Goal: Task Accomplishment & Management: Use online tool/utility

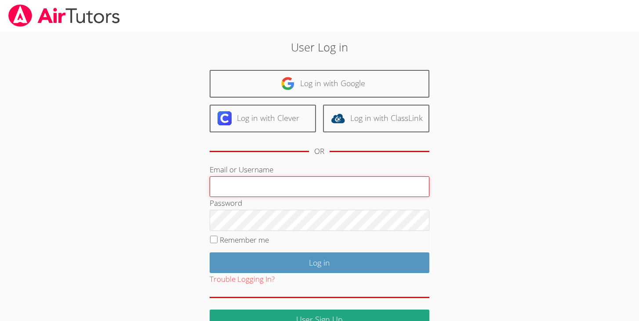
type input "[EMAIL_ADDRESS][DOMAIN_NAME]"
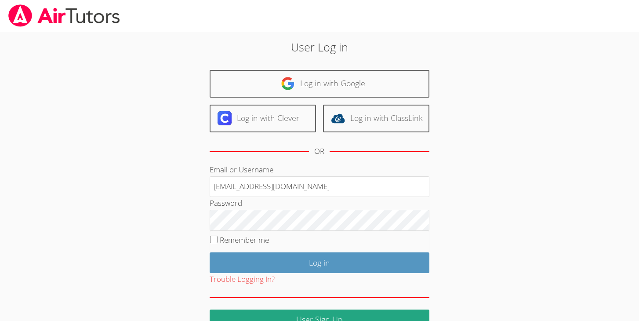
click at [257, 240] on label "Remember me" at bounding box center [244, 240] width 49 height 10
click at [217, 240] on input "Remember me" at bounding box center [213, 239] width 7 height 7
checkbox input "true"
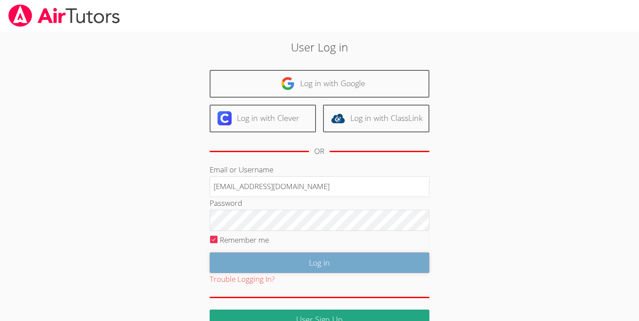
click at [290, 258] on input "Log in" at bounding box center [320, 262] width 220 height 21
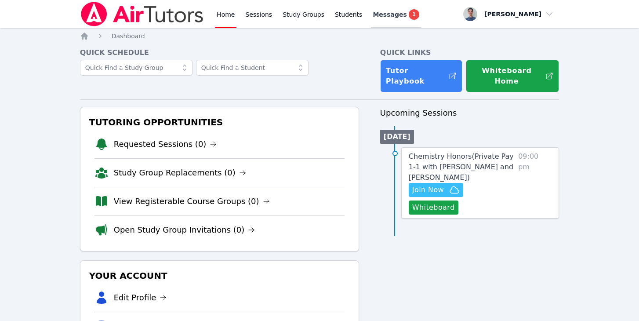
click at [397, 12] on span "Messages" at bounding box center [390, 14] width 34 height 9
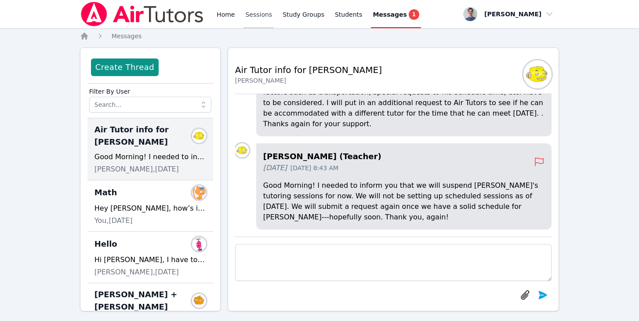
click at [255, 10] on link "Sessions" at bounding box center [258, 14] width 30 height 28
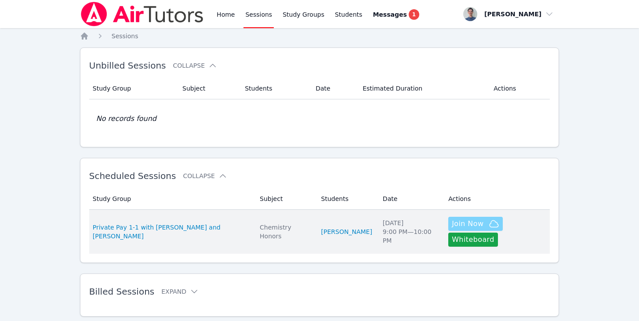
click at [471, 224] on span "Join Now" at bounding box center [468, 223] width 32 height 11
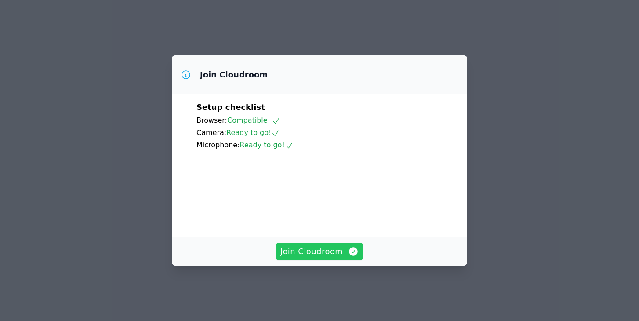
click at [315, 257] on span "Join Cloudroom" at bounding box center [319, 251] width 79 height 12
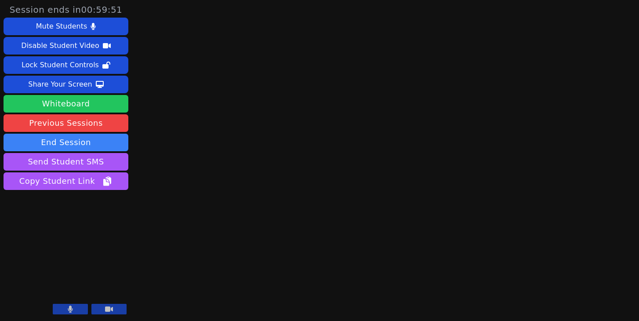
click at [83, 105] on button "Whiteboard" at bounding box center [66, 104] width 125 height 18
click at [78, 308] on button at bounding box center [70, 309] width 35 height 11
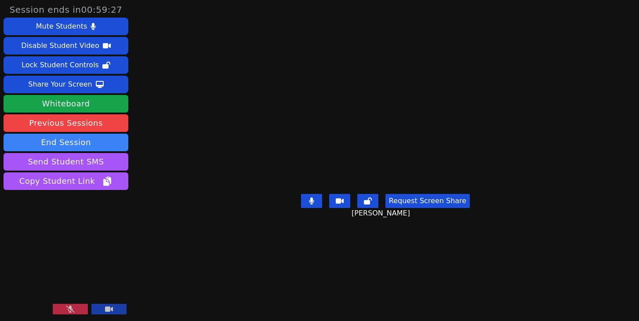
click at [75, 305] on button at bounding box center [70, 309] width 35 height 11
